Goal: Task Accomplishment & Management: Use online tool/utility

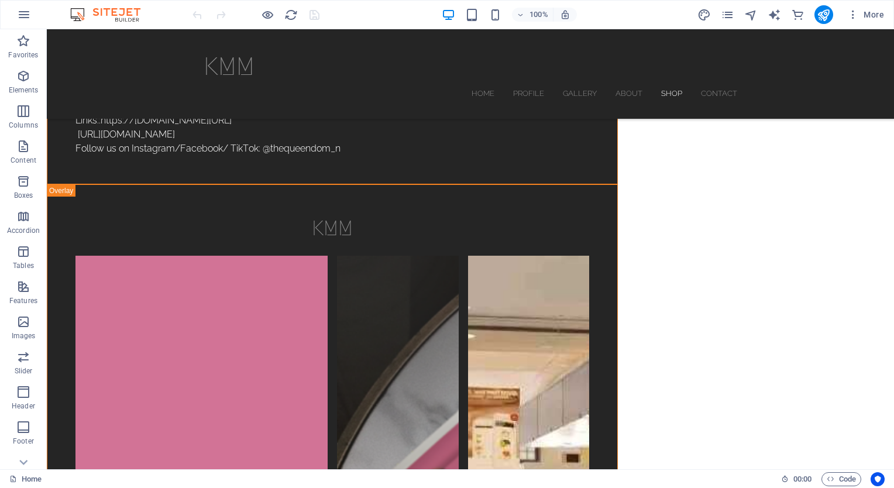
scroll to position [4019, 0]
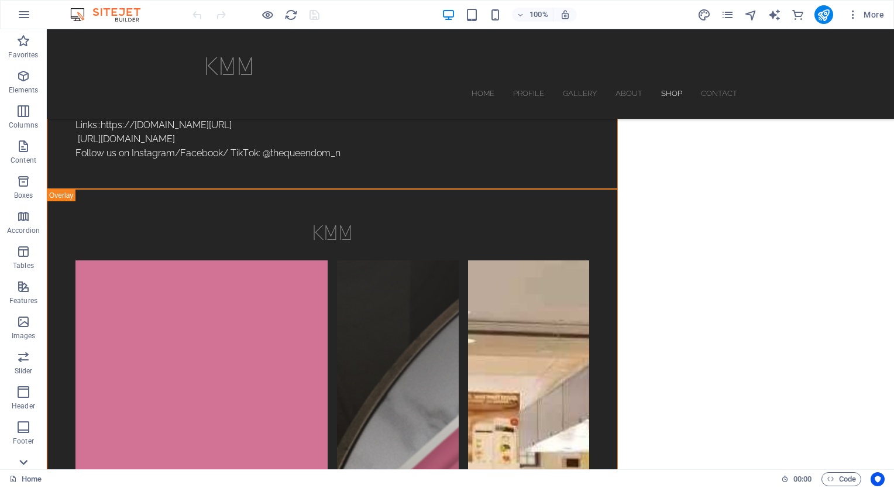
click at [25, 460] on icon at bounding box center [23, 462] width 16 height 16
click at [25, 460] on p "Commerce" at bounding box center [23, 460] width 35 height 9
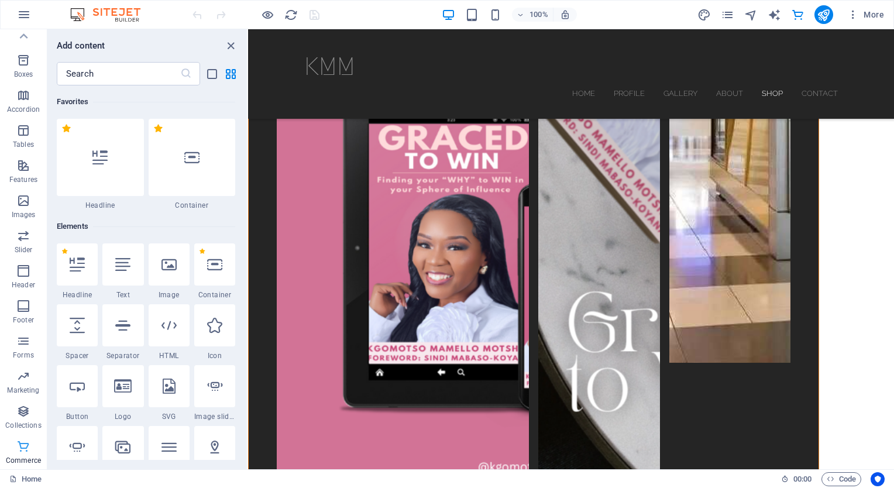
click at [21, 444] on icon "button" at bounding box center [23, 446] width 14 height 14
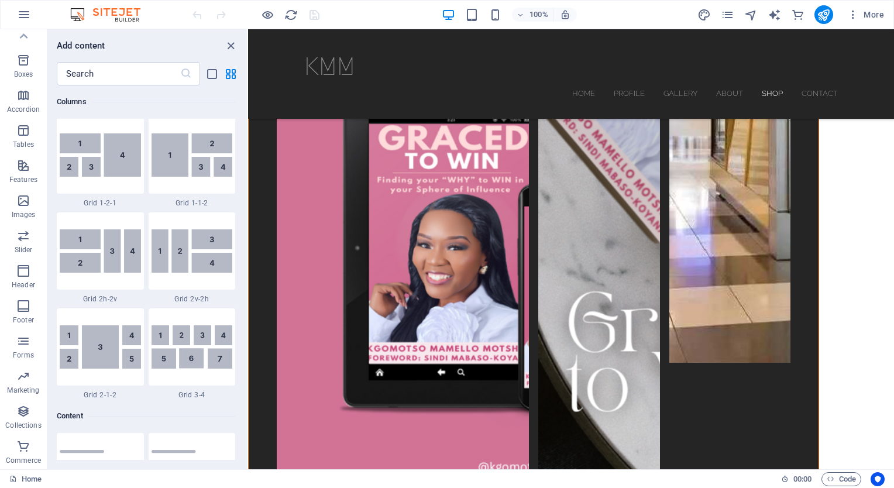
scroll to position [0, 0]
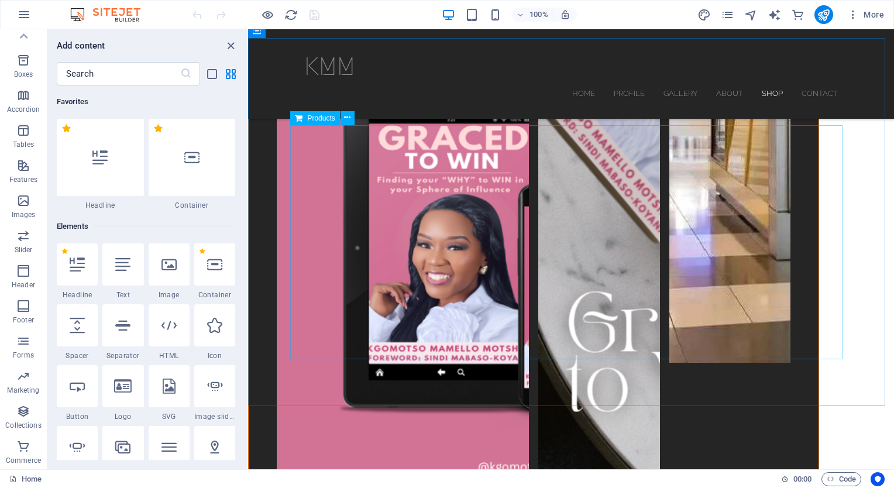
click at [306, 119] on div "Products" at bounding box center [314, 118] width 49 height 14
drag, startPoint x: 244, startPoint y: 88, endPoint x: 243, endPoint y: 69, distance: 18.7
click at [243, 69] on div "Add content ​ Favorites 1 Star Headline 1 Star Container Elements 1 Star Headli…" at bounding box center [146, 249] width 199 height 440
drag, startPoint x: 243, startPoint y: 69, endPoint x: 229, endPoint y: 46, distance: 27.3
click at [229, 46] on icon "close panel" at bounding box center [230, 45] width 13 height 13
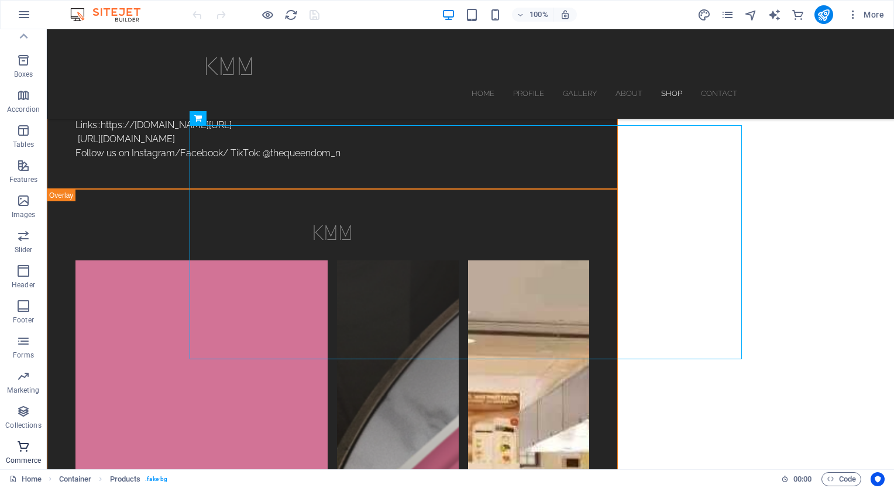
click at [26, 448] on icon "button" at bounding box center [23, 446] width 14 height 14
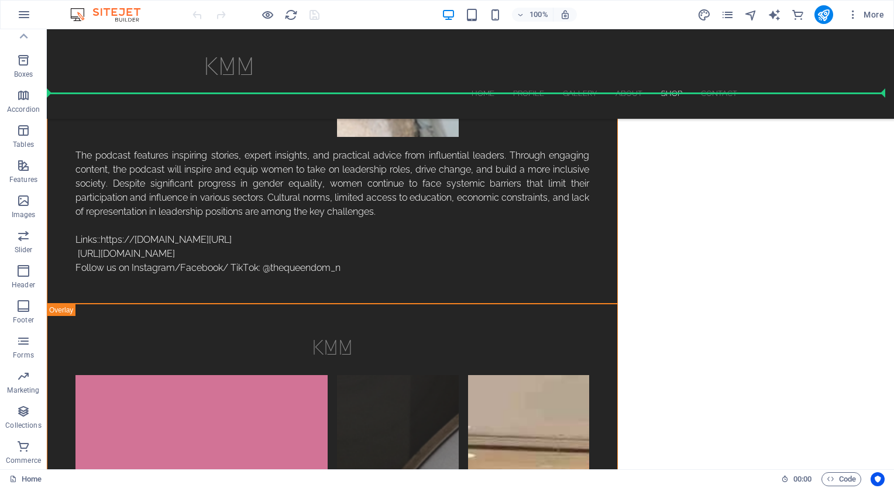
scroll to position [3885, 0]
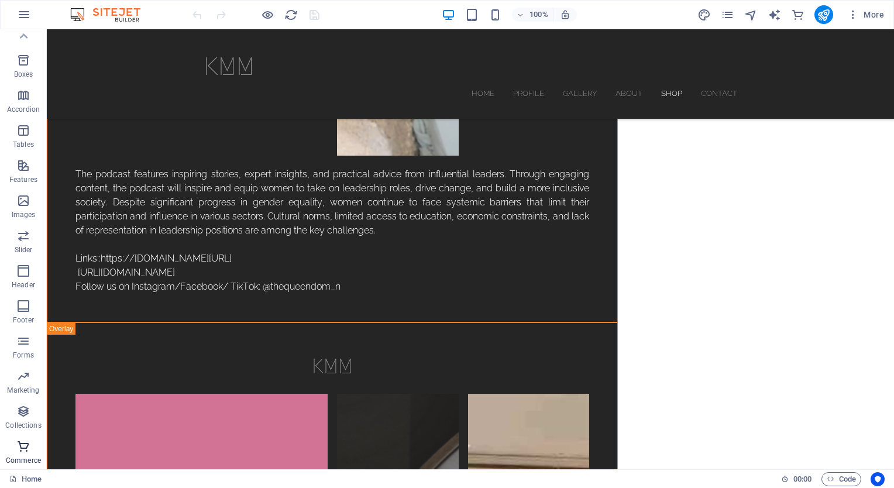
click at [26, 453] on icon "button" at bounding box center [23, 446] width 14 height 14
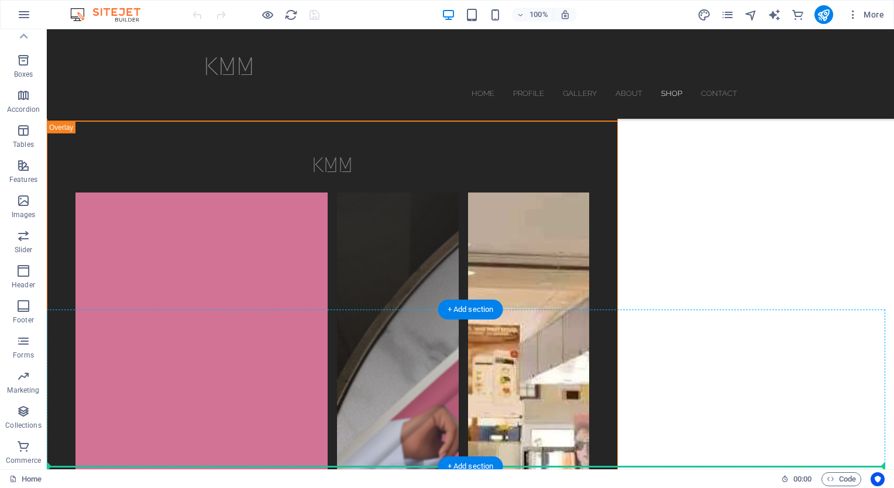
scroll to position [4143, 0]
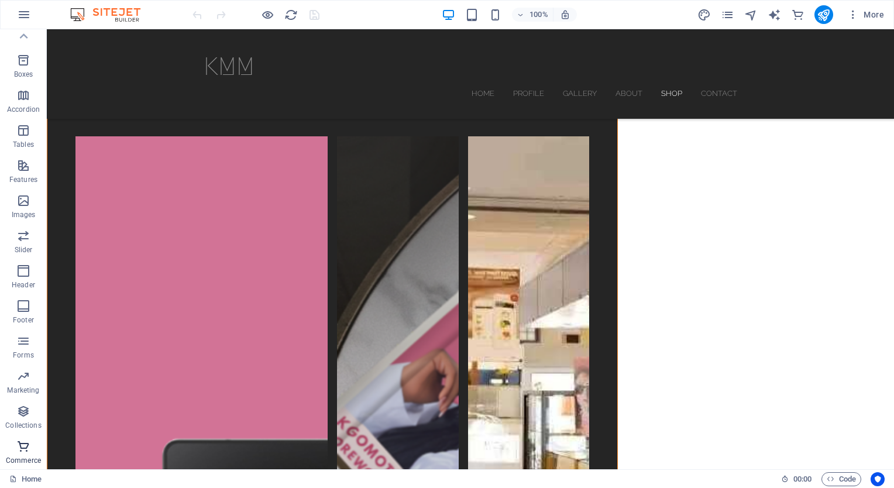
click at [14, 456] on p "Commerce" at bounding box center [23, 460] width 35 height 9
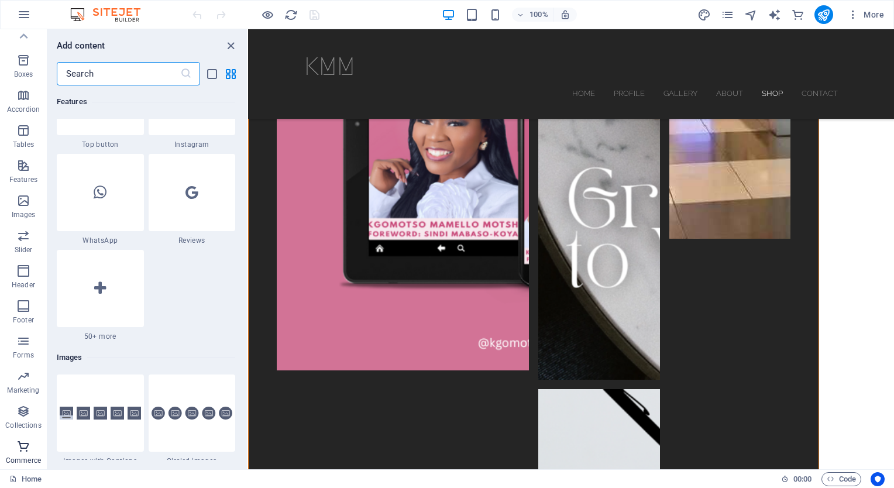
scroll to position [11269, 0]
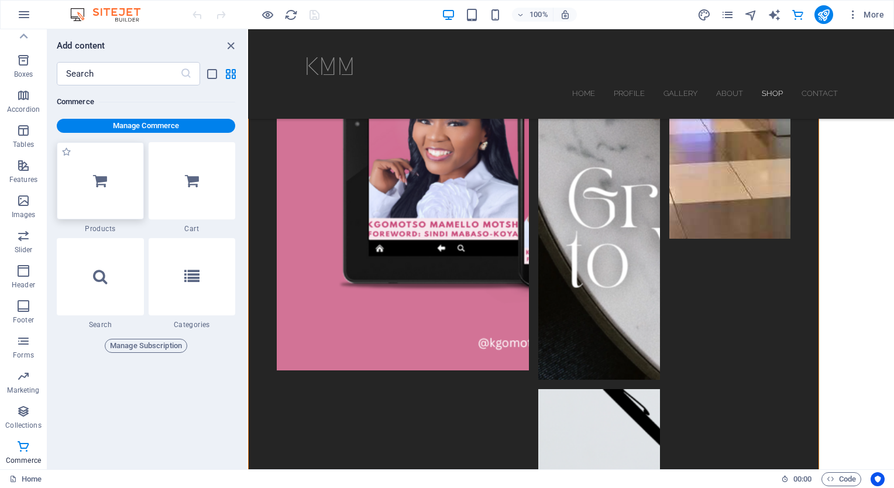
click at [124, 171] on div at bounding box center [100, 180] width 87 height 77
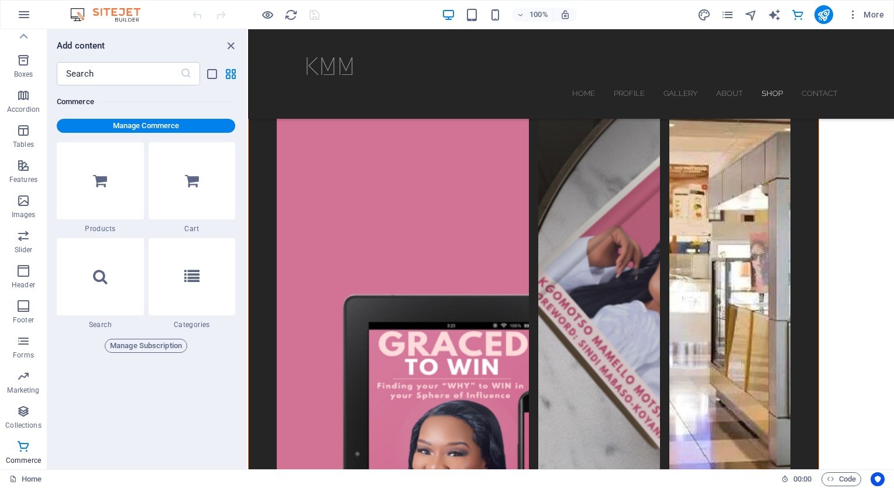
scroll to position [3829, 0]
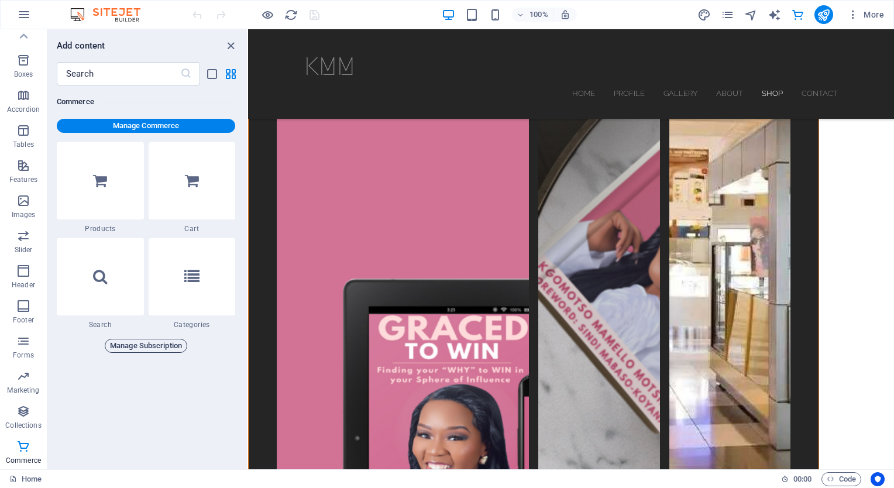
click at [166, 345] on span "Manage Subscription" at bounding box center [146, 346] width 72 height 14
click at [310, 311] on span "Products" at bounding box center [320, 308] width 27 height 7
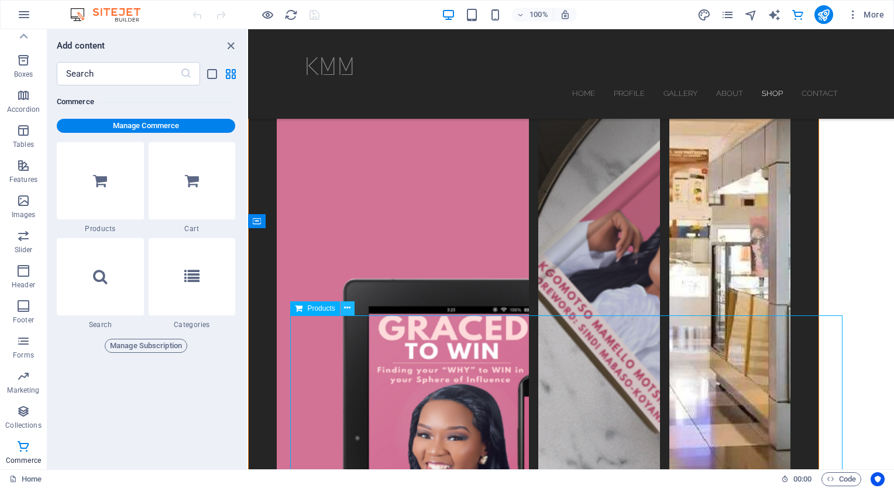
click at [350, 309] on icon at bounding box center [347, 308] width 6 height 12
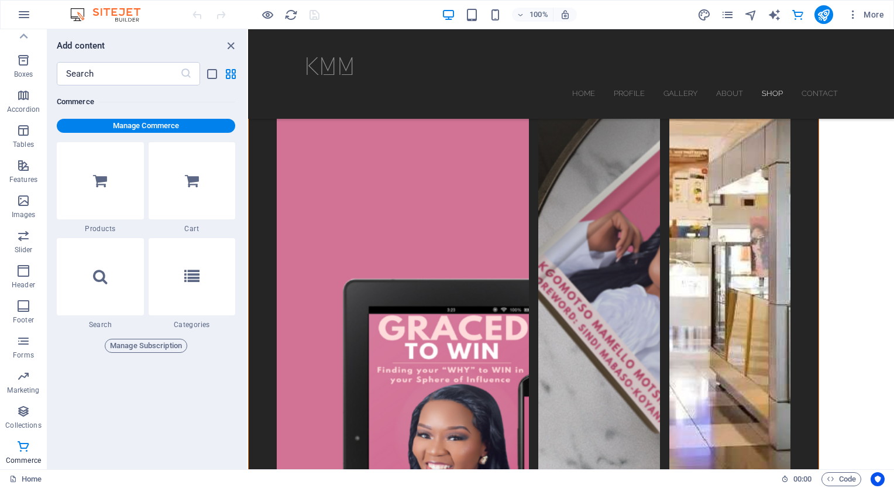
click at [196, 11] on div at bounding box center [255, 14] width 131 height 19
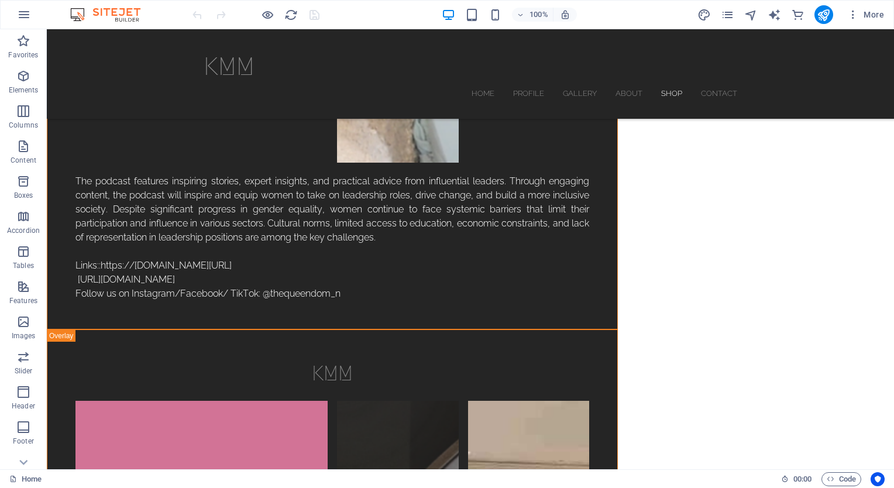
scroll to position [3868, 0]
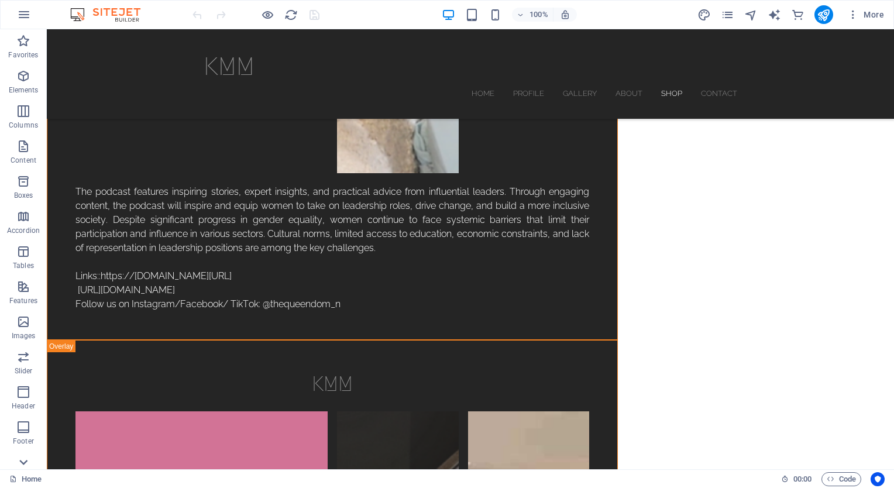
click at [27, 466] on icon at bounding box center [23, 462] width 16 height 16
click at [23, 449] on icon "button" at bounding box center [23, 446] width 14 height 14
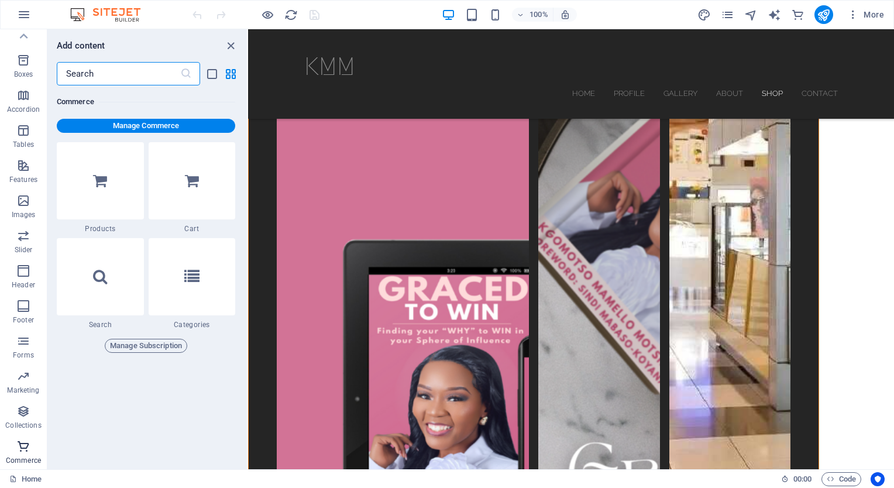
scroll to position [11269, 0]
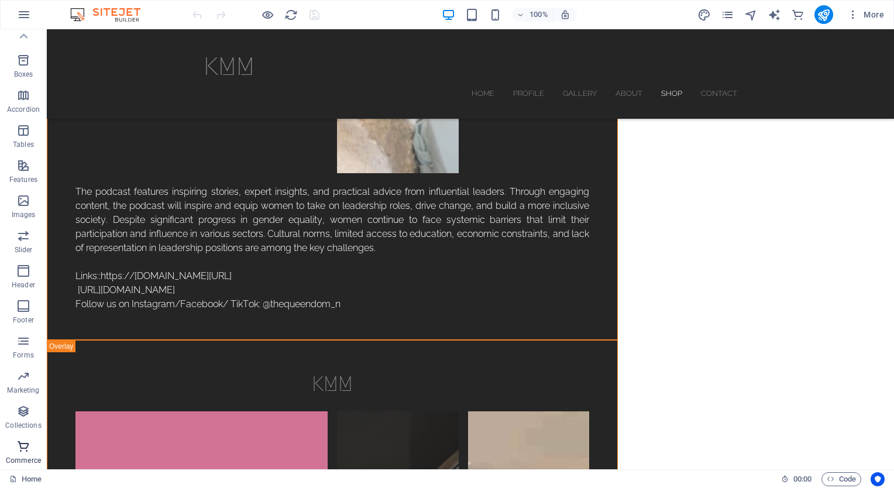
click at [30, 458] on p "Commerce" at bounding box center [23, 460] width 35 height 9
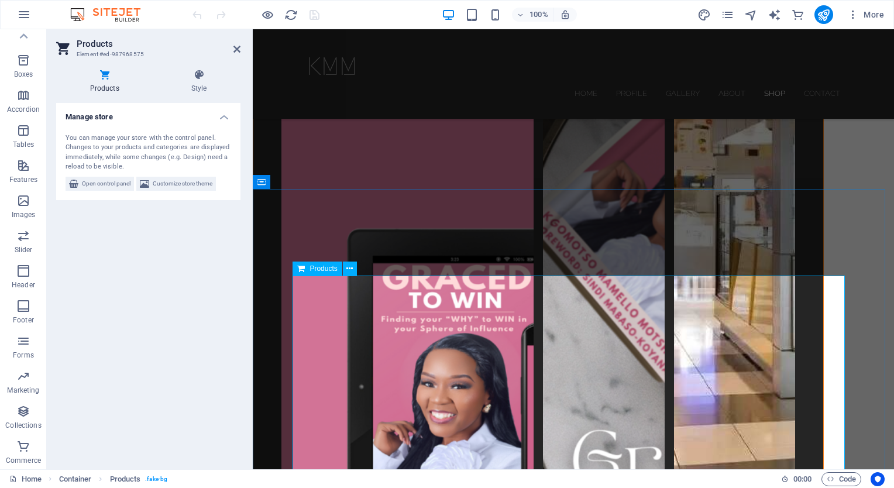
drag, startPoint x: 354, startPoint y: 208, endPoint x: 425, endPoint y: 327, distance: 138.2
drag, startPoint x: 352, startPoint y: 105, endPoint x: 411, endPoint y: 328, distance: 230.4
click at [349, 264] on icon at bounding box center [349, 269] width 6 height 12
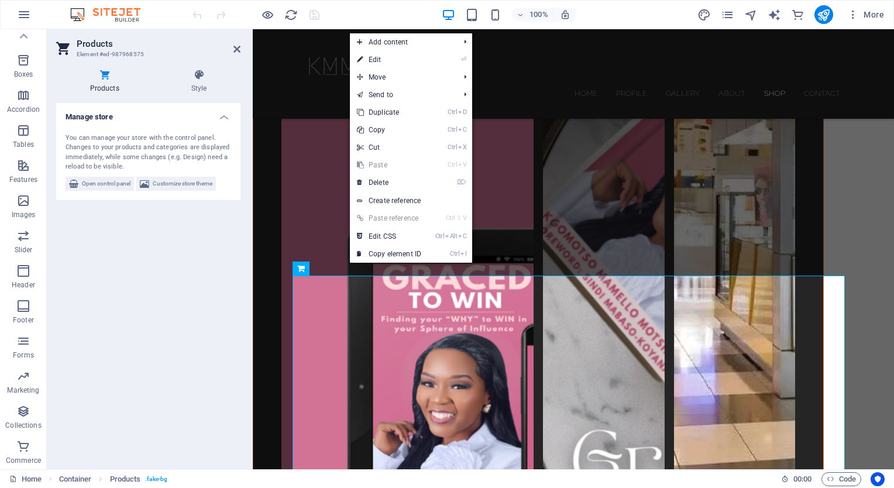
click at [109, 67] on div "Products Style Manage store You can manage your store with the control panel. C…" at bounding box center [148, 264] width 203 height 409
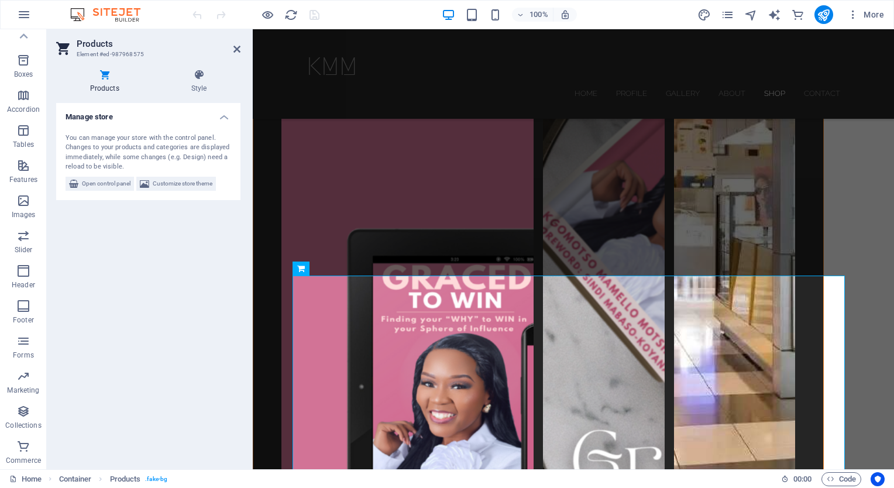
click at [104, 88] on h4 "Products" at bounding box center [106, 81] width 101 height 25
click at [103, 179] on span "Open control panel" at bounding box center [106, 184] width 49 height 14
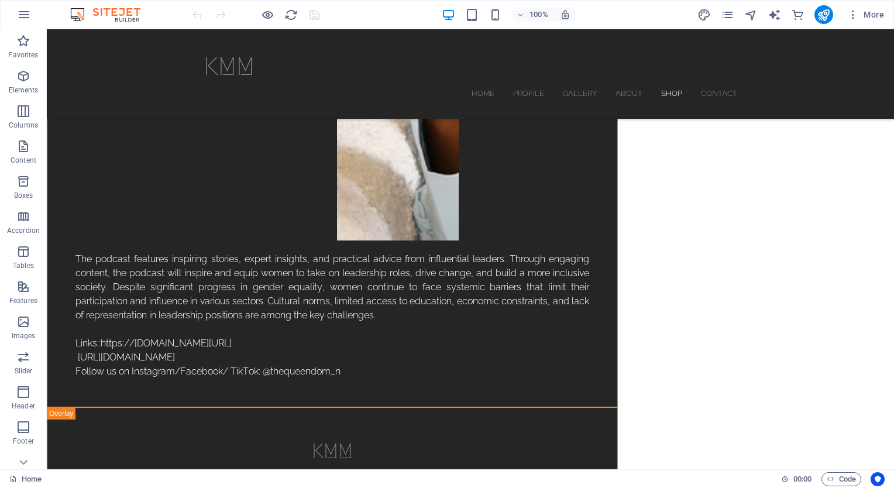
scroll to position [3795, 0]
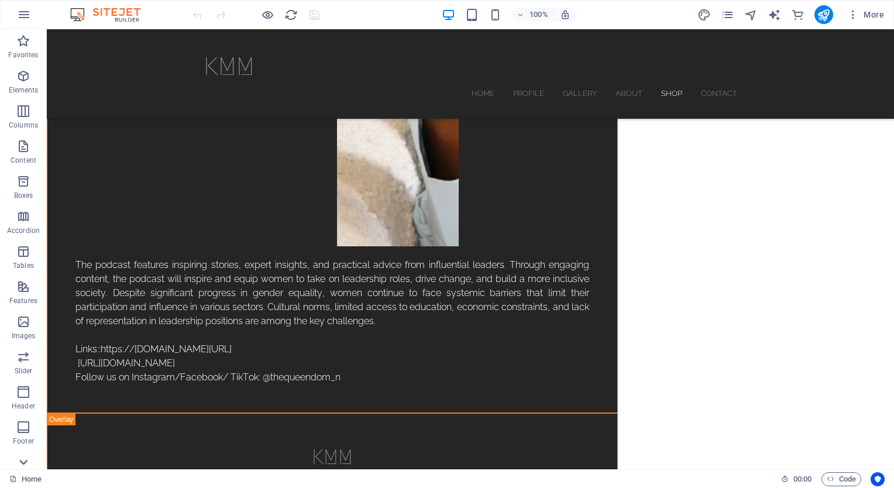
click at [22, 463] on icon at bounding box center [23, 462] width 8 height 5
click at [21, 454] on span "Commerce" at bounding box center [23, 453] width 47 height 28
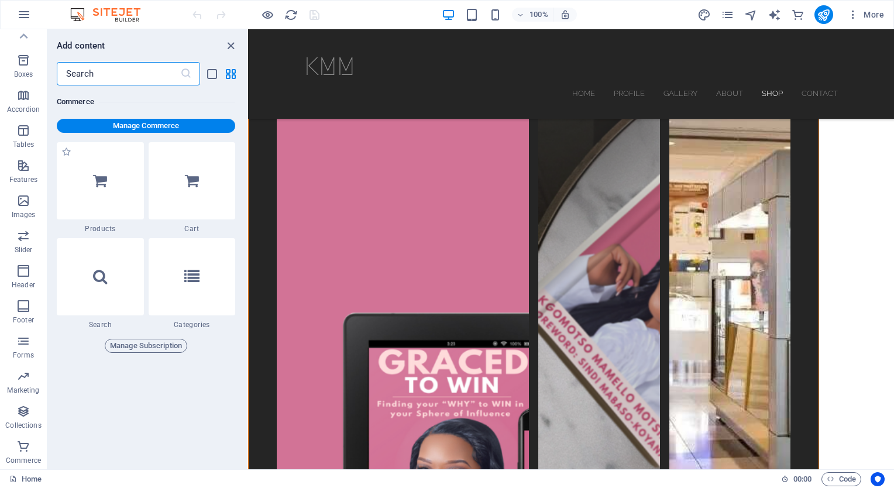
scroll to position [11269, 0]
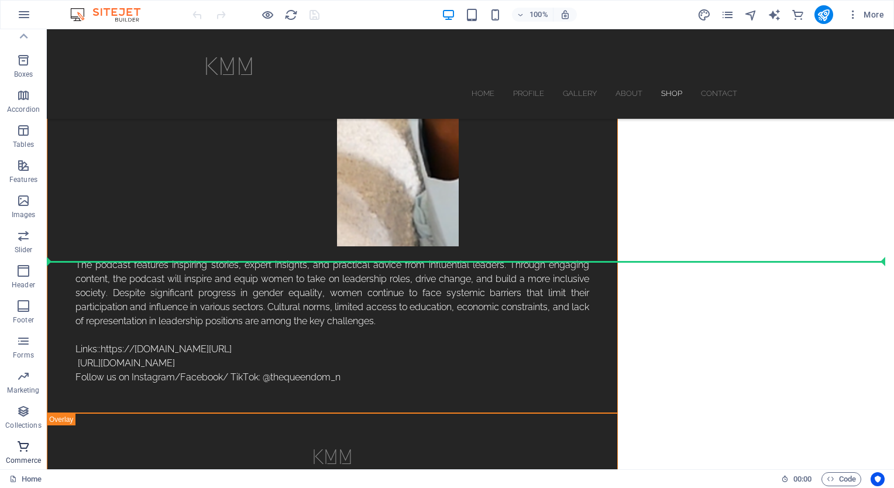
click at [26, 458] on p "Commerce" at bounding box center [23, 460] width 35 height 9
click at [25, 452] on icon "button" at bounding box center [23, 446] width 14 height 14
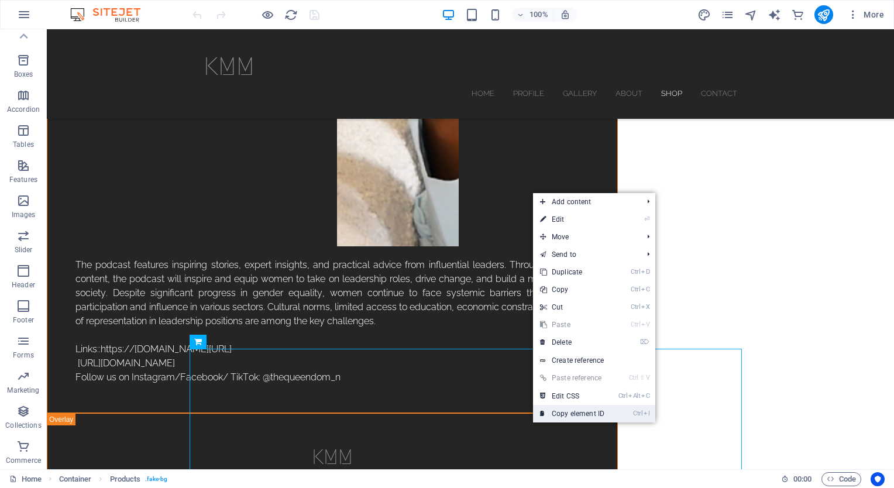
click at [582, 410] on link "Ctrl I Copy element ID" at bounding box center [572, 414] width 78 height 18
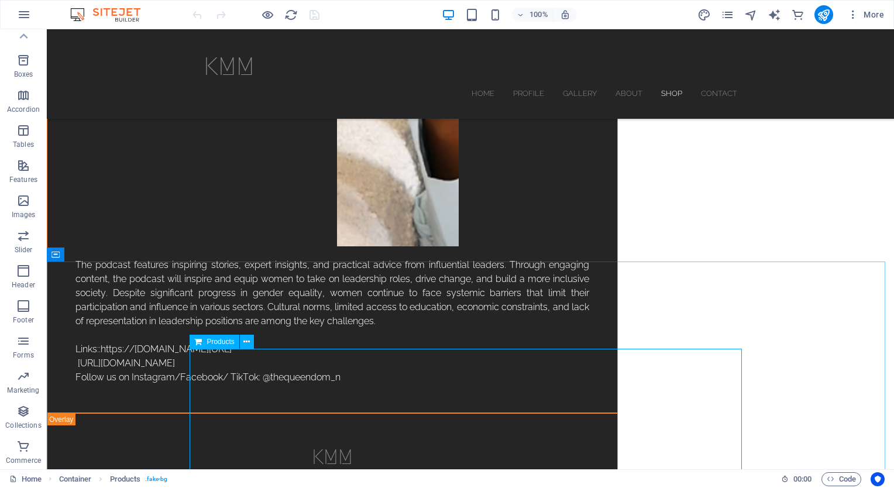
click at [198, 344] on icon at bounding box center [198, 341] width 8 height 14
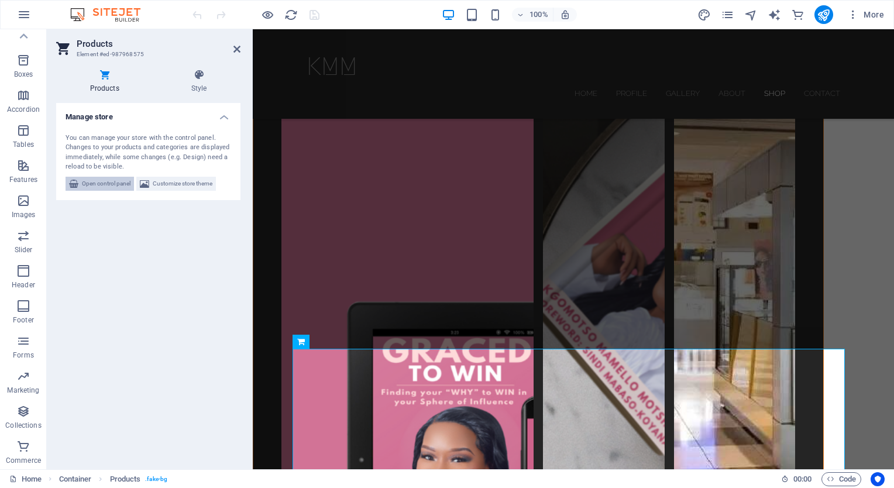
click at [122, 183] on span "Open control panel" at bounding box center [106, 184] width 49 height 14
